Goal: Information Seeking & Learning: Learn about a topic

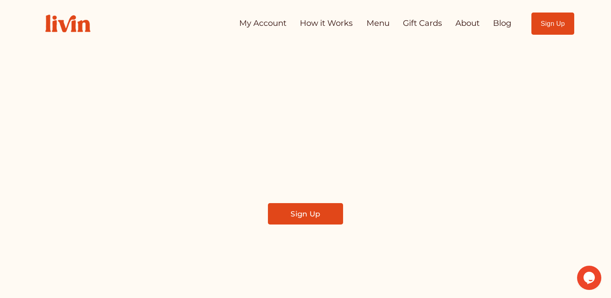
click at [245, 29] on link "My Account" at bounding box center [262, 23] width 47 height 16
click at [242, 32] on div "My Account How it Works Menu Gift Cards About Blog" at bounding box center [275, 23] width 476 height 35
click at [246, 23] on link "My Account" at bounding box center [262, 23] width 47 height 16
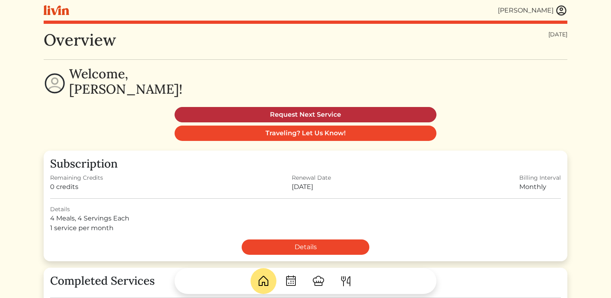
click at [303, 112] on link "Request Next Service" at bounding box center [306, 114] width 262 height 15
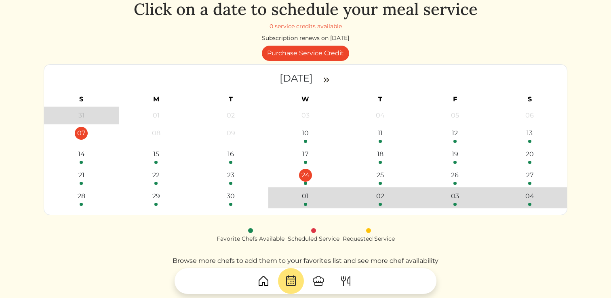
scroll to position [32, 0]
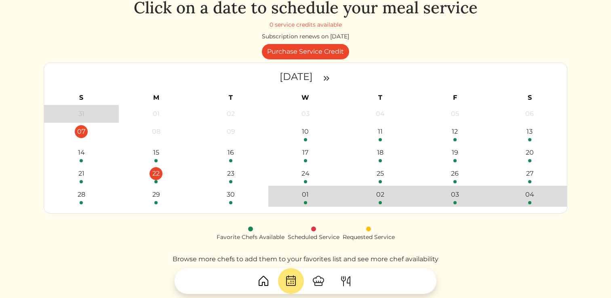
click at [156, 172] on div "22" at bounding box center [156, 173] width 13 height 13
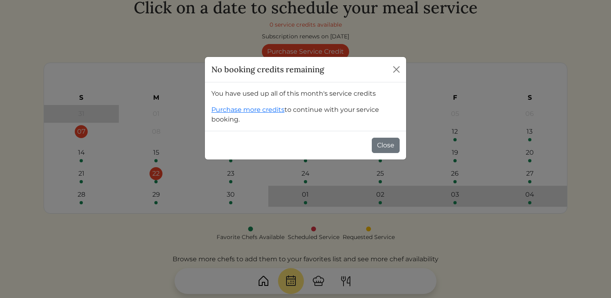
scroll to position [0, 0]
click at [391, 68] on button "Close" at bounding box center [396, 69] width 13 height 13
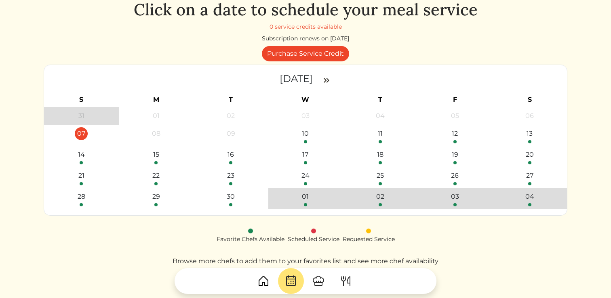
scroll to position [32, 0]
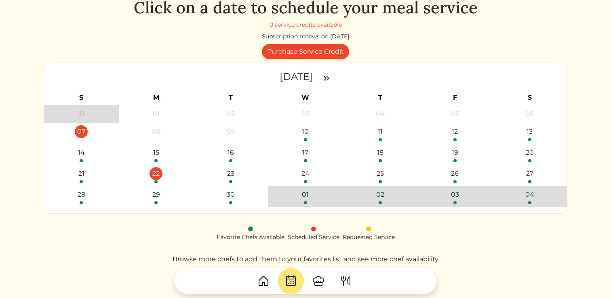
click at [158, 173] on div "22" at bounding box center [156, 173] width 13 height 13
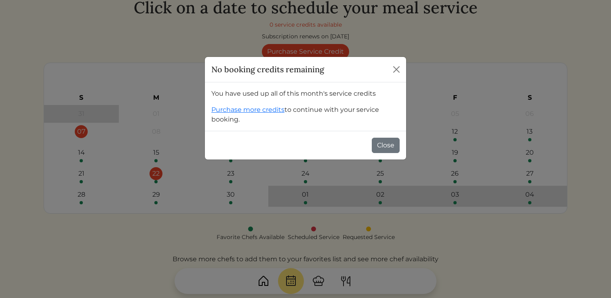
scroll to position [0, 0]
click at [402, 69] on button "Close" at bounding box center [396, 69] width 13 height 13
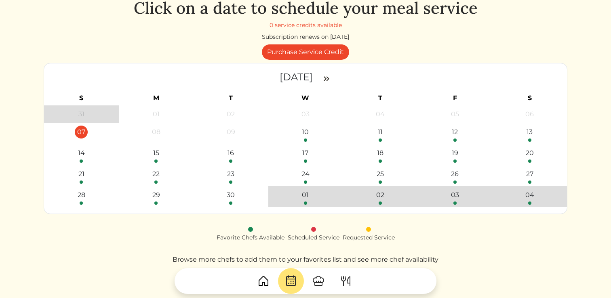
scroll to position [32, 0]
click at [152, 173] on div "22" at bounding box center [156, 173] width 13 height 13
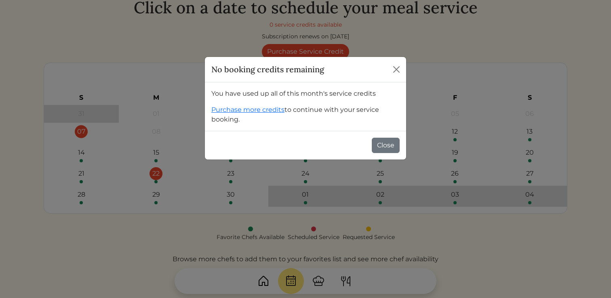
scroll to position [0, 0]
click at [391, 66] on button "Close" at bounding box center [396, 69] width 13 height 13
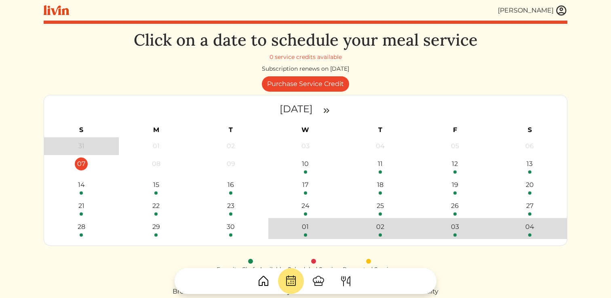
click at [559, 10] on img at bounding box center [562, 10] width 12 height 12
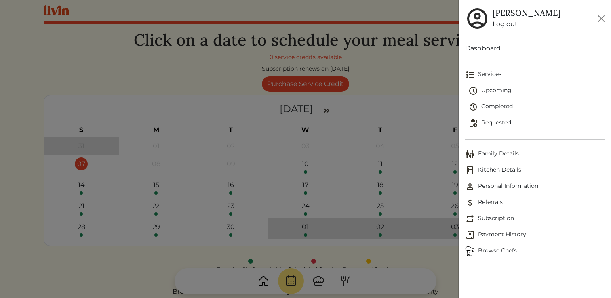
click at [503, 236] on span "Payment History" at bounding box center [535, 236] width 140 height 10
click at [501, 231] on span "Payment History" at bounding box center [535, 236] width 140 height 10
click at [481, 233] on span "Payment History" at bounding box center [535, 236] width 140 height 10
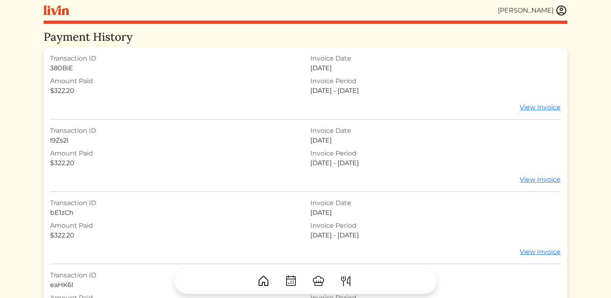
click at [560, 13] on img at bounding box center [562, 10] width 12 height 12
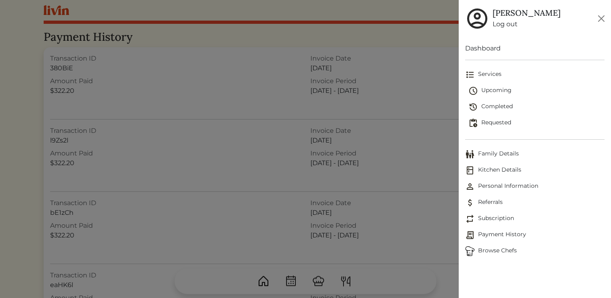
click at [489, 216] on span "Subscription" at bounding box center [535, 219] width 140 height 10
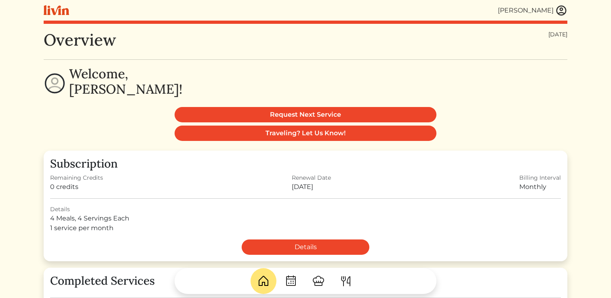
scroll to position [1, 0]
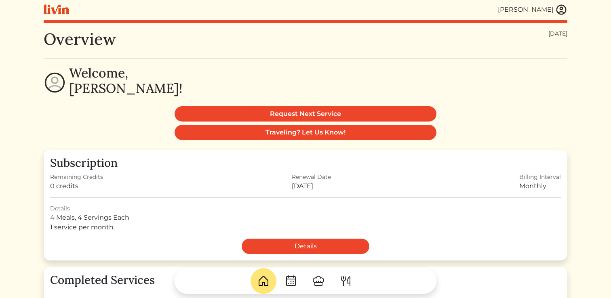
click at [565, 10] on img at bounding box center [562, 10] width 12 height 12
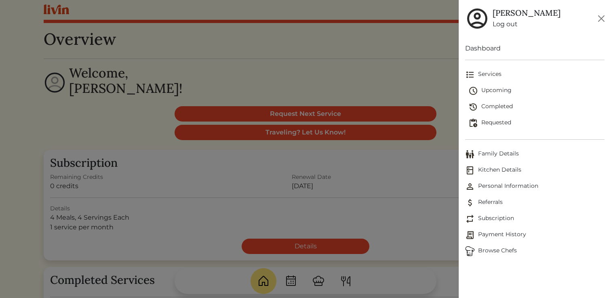
click at [487, 186] on span "Personal Information" at bounding box center [535, 187] width 140 height 10
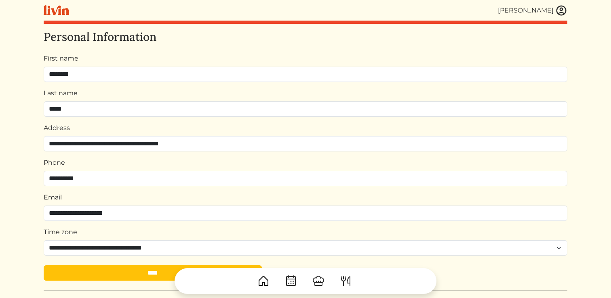
click at [561, 11] on img at bounding box center [562, 10] width 12 height 12
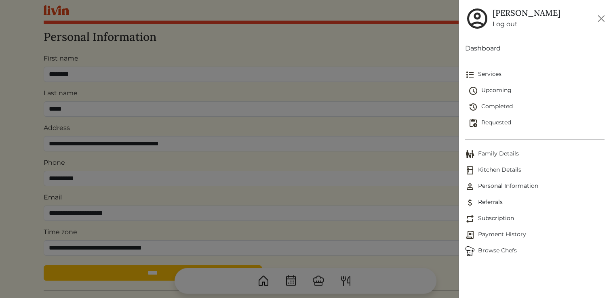
click at [490, 155] on span "Family Details" at bounding box center [535, 155] width 140 height 10
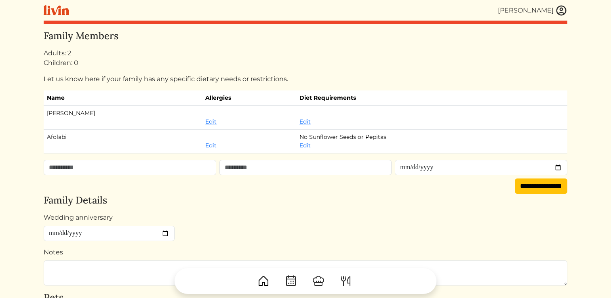
click at [564, 10] on img at bounding box center [562, 10] width 12 height 12
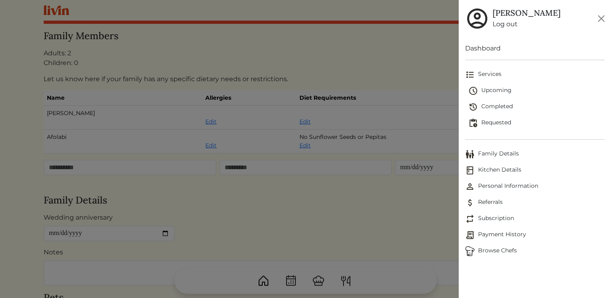
click at [497, 201] on span "Referrals" at bounding box center [535, 203] width 140 height 10
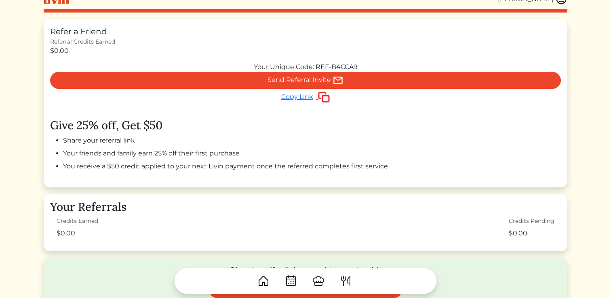
scroll to position [9, 0]
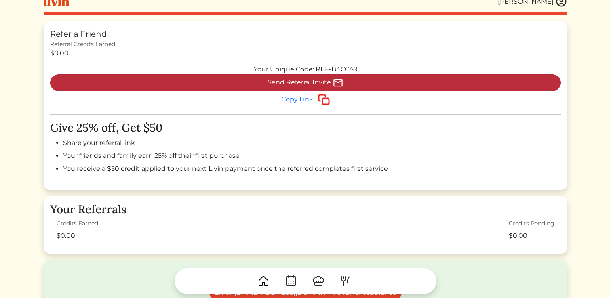
click at [304, 82] on span "Send Referral Invite" at bounding box center [299, 82] width 63 height 8
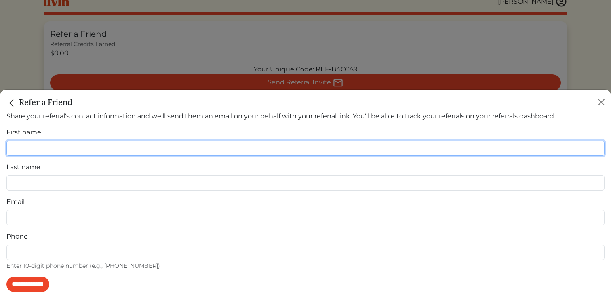
click at [264, 148] on input "First name" at bounding box center [305, 148] width 599 height 15
type input "*"
type input "*****"
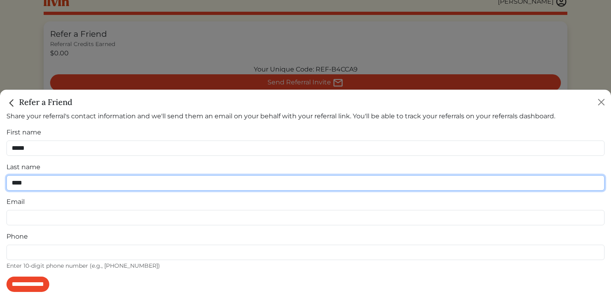
type input "****"
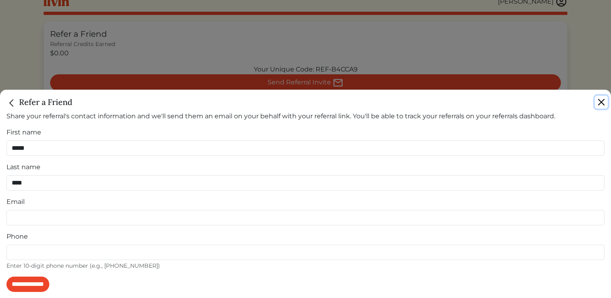
click at [605, 105] on button "Close" at bounding box center [601, 102] width 13 height 13
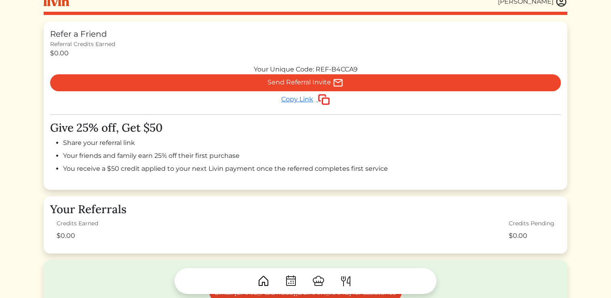
click at [525, 2] on div "[PERSON_NAME]" at bounding box center [526, 2] width 56 height 10
click at [561, 2] on img at bounding box center [562, 2] width 12 height 12
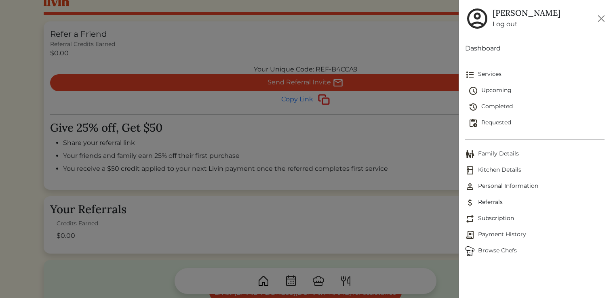
click at [490, 183] on span "Personal Information" at bounding box center [535, 187] width 140 height 10
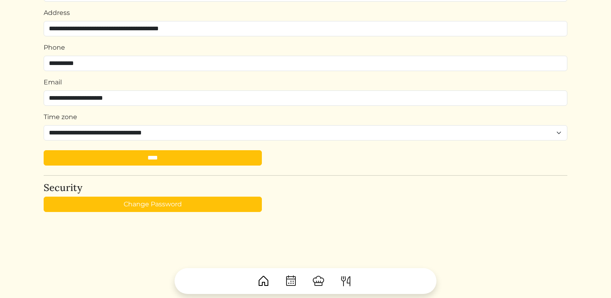
scroll to position [124, 0]
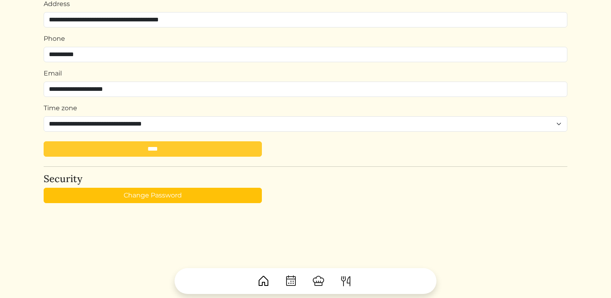
click at [184, 150] on input "****" at bounding box center [153, 149] width 218 height 15
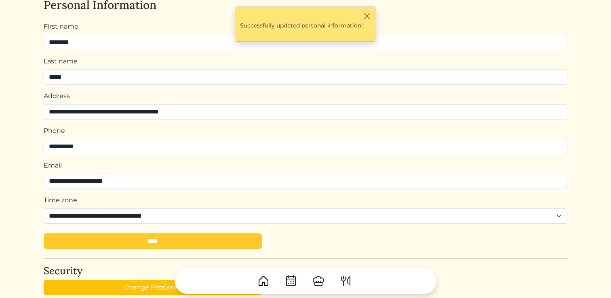
scroll to position [0, 0]
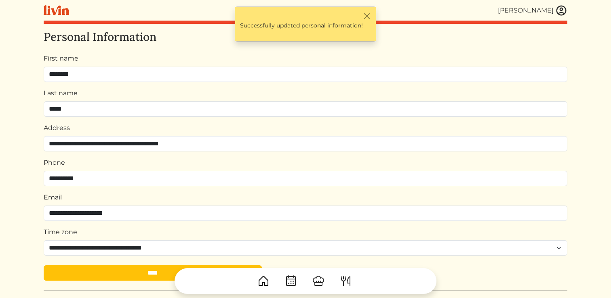
click at [563, 13] on img at bounding box center [562, 10] width 12 height 12
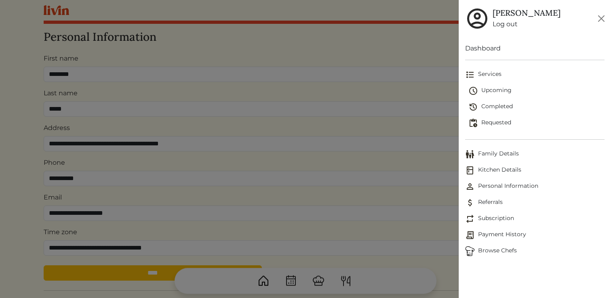
click at [482, 224] on link "Subscription" at bounding box center [535, 219] width 140 height 16
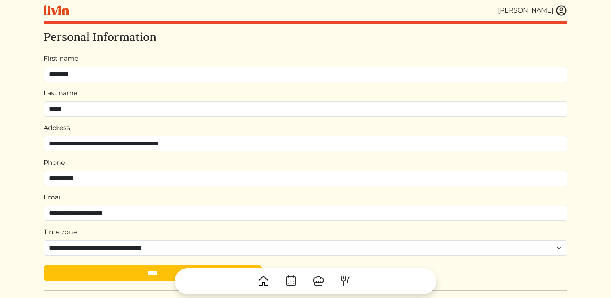
click at [561, 9] on img at bounding box center [562, 10] width 12 height 12
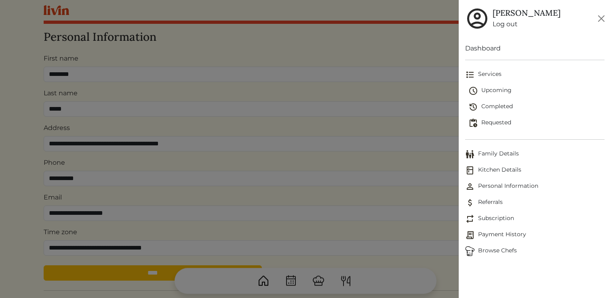
click at [506, 233] on span "Payment History" at bounding box center [535, 236] width 140 height 10
click at [476, 234] on span "Payment History" at bounding box center [535, 236] width 140 height 10
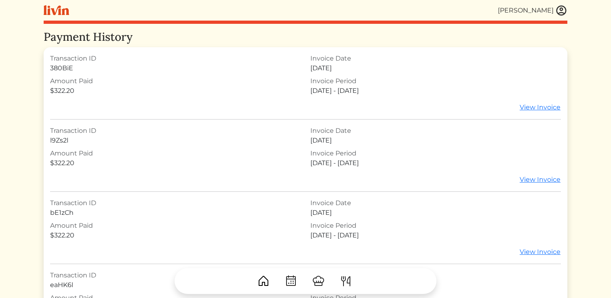
scroll to position [2, 0]
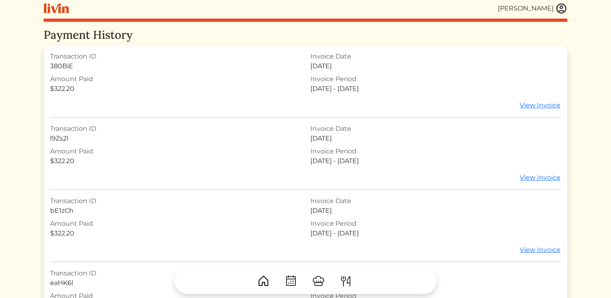
click at [563, 9] on img at bounding box center [562, 8] width 12 height 12
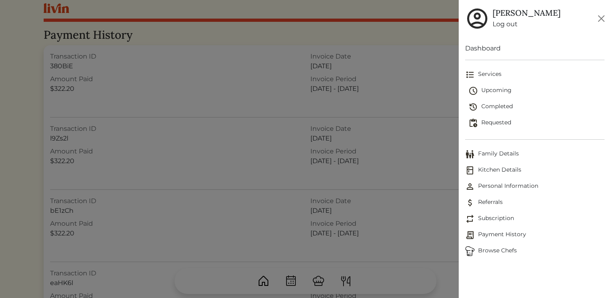
click at [490, 203] on span "Referrals" at bounding box center [535, 203] width 140 height 10
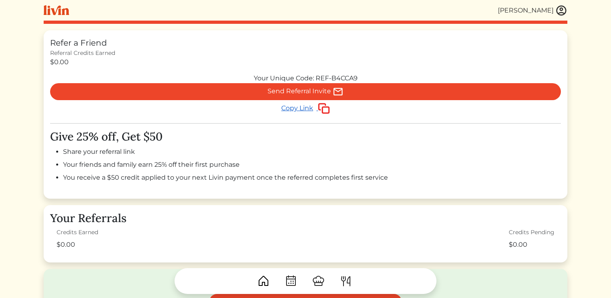
click at [292, 108] on span "Copy Link" at bounding box center [297, 108] width 32 height 8
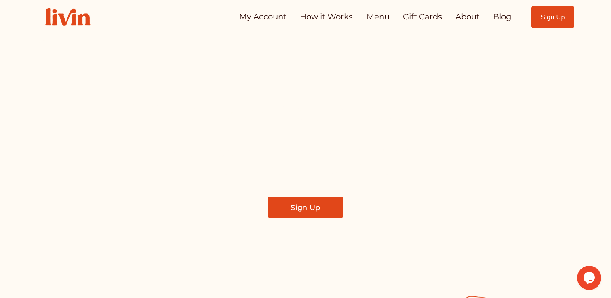
click at [372, 14] on link "Menu" at bounding box center [378, 17] width 23 height 16
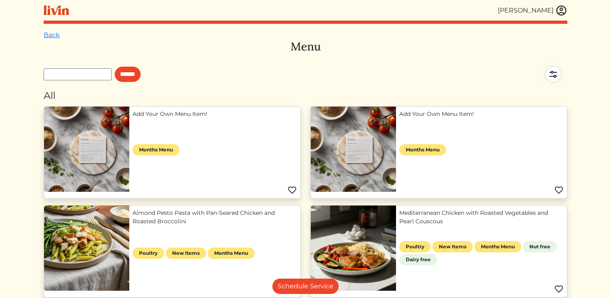
click at [59, 76] on input "text" at bounding box center [78, 74] width 68 height 12
type input "**********"
click at [115, 67] on input "******" at bounding box center [128, 74] width 26 height 15
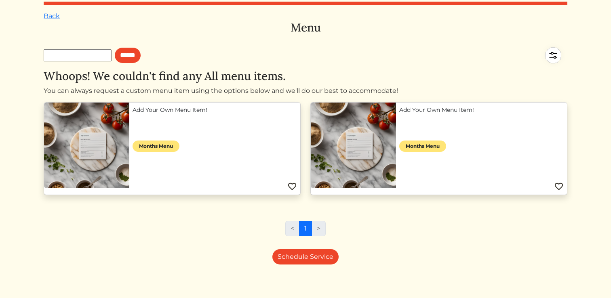
scroll to position [24, 0]
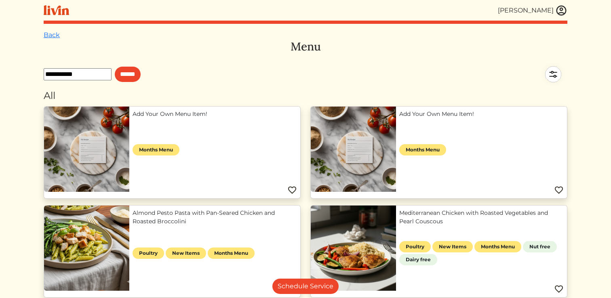
click at [549, 71] on img at bounding box center [553, 74] width 28 height 28
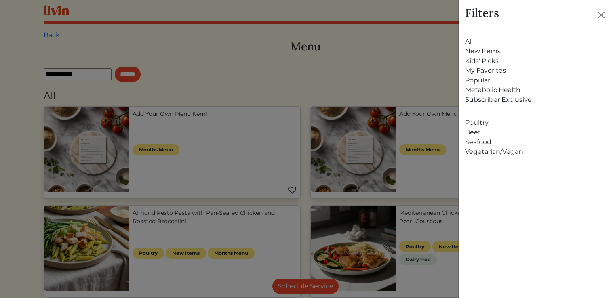
click at [488, 89] on link "Metabolic Health" at bounding box center [535, 90] width 140 height 10
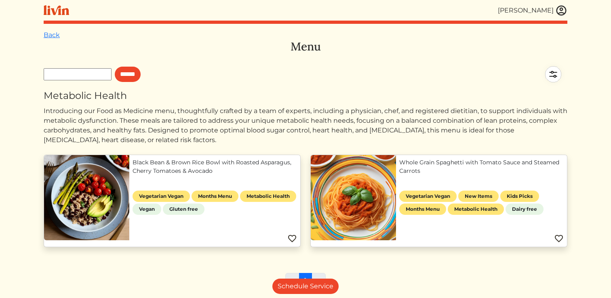
click at [244, 176] on link "Black Bean & Brown Rice Bowl with Roasted Asparagus, Cherry Tomatoes & Avocado" at bounding box center [215, 167] width 165 height 17
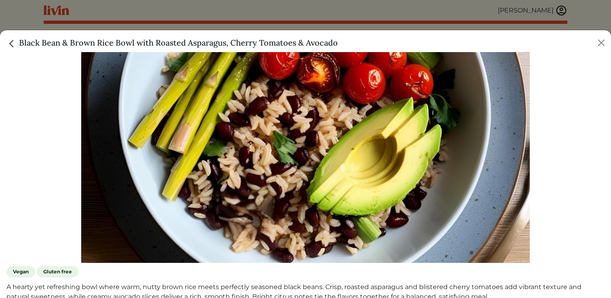
scroll to position [239, 0]
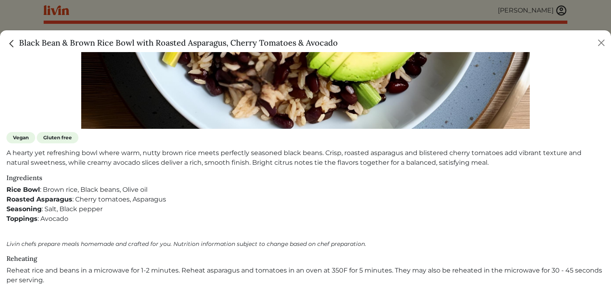
click at [48, 137] on span "Gluten free" at bounding box center [58, 137] width 42 height 11
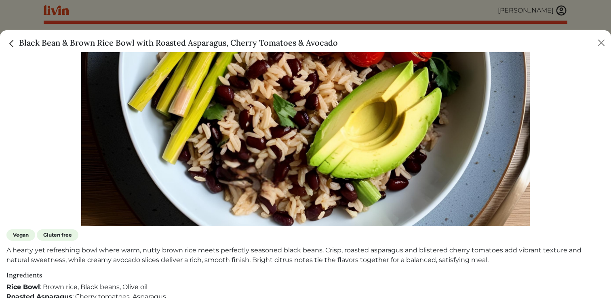
scroll to position [129, 0]
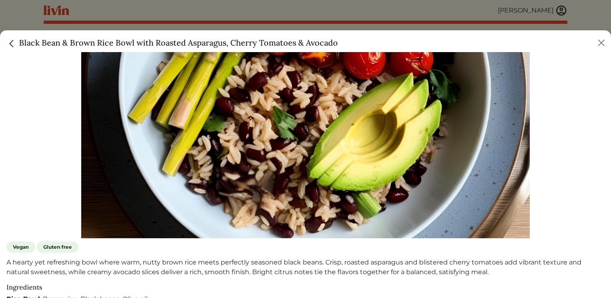
click at [14, 42] on img "Close" at bounding box center [11, 43] width 11 height 11
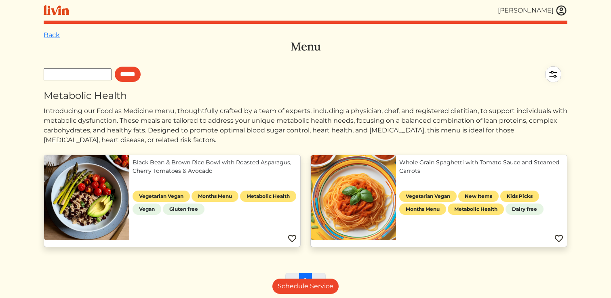
click at [41, 34] on div "[PERSON_NAME] [PERSON_NAME] Log out Dashboard Services Upcoming Completed Reque…" at bounding box center [306, 162] width 534 height 324
click at [46, 34] on link "Back" at bounding box center [52, 35] width 16 height 8
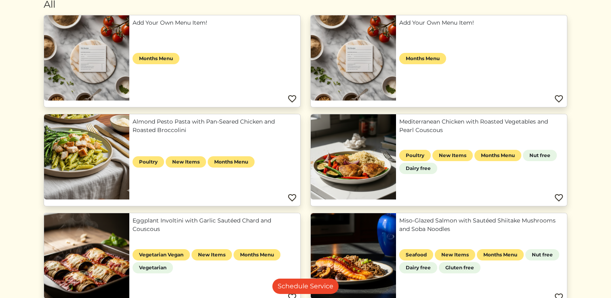
scroll to position [85, 0]
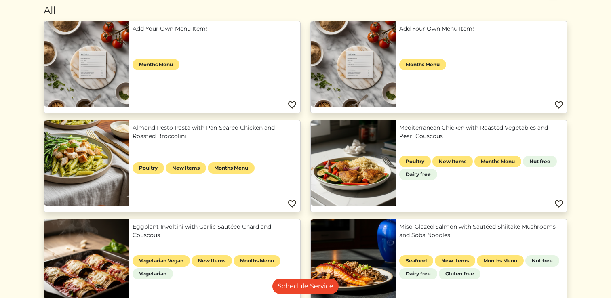
click at [148, 131] on link "Almond Pesto Pasta with Pan-Seared Chicken and Roasted Broccolini" at bounding box center [215, 132] width 165 height 17
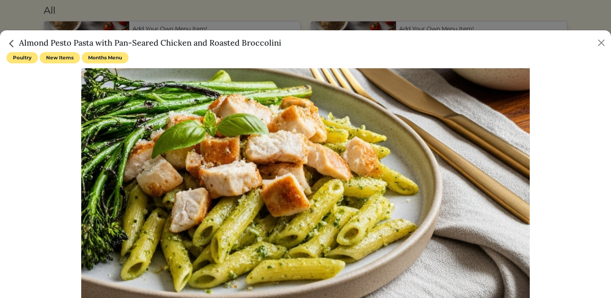
click at [17, 41] on img "Close" at bounding box center [11, 43] width 11 height 11
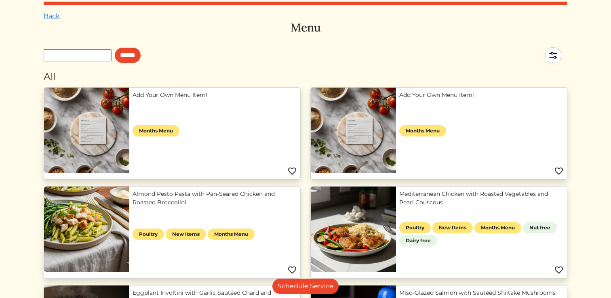
scroll to position [0, 0]
